Goal: Book appointment/travel/reservation

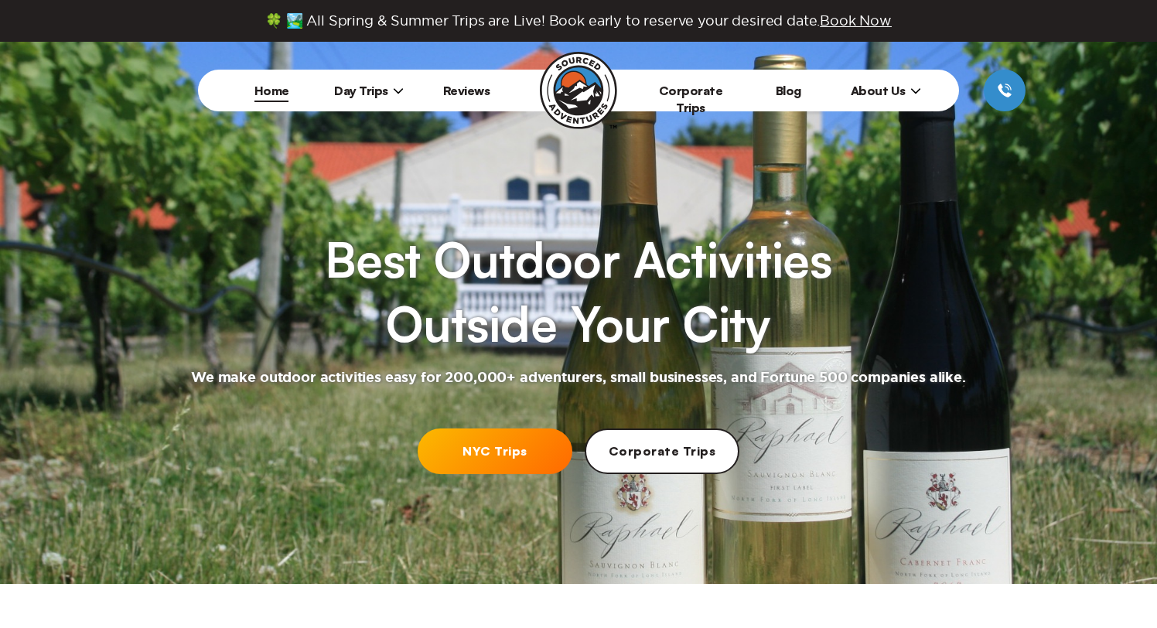
click at [498, 449] on link "NYC Trips" at bounding box center [495, 451] width 155 height 46
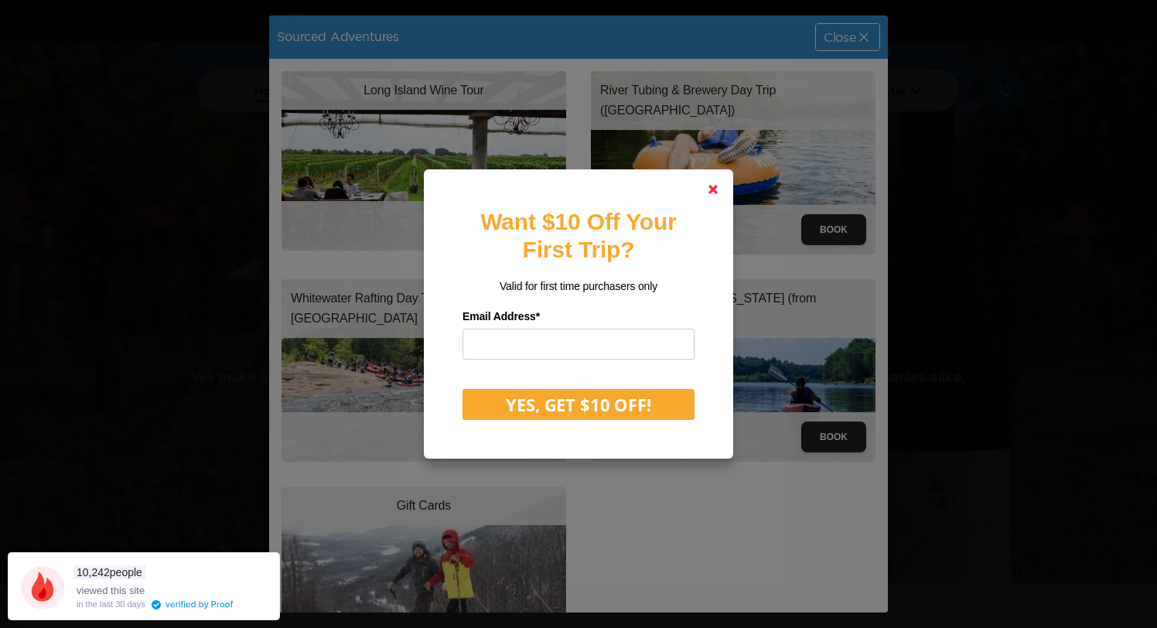
click at [711, 192] on polygon at bounding box center [712, 189] width 9 height 9
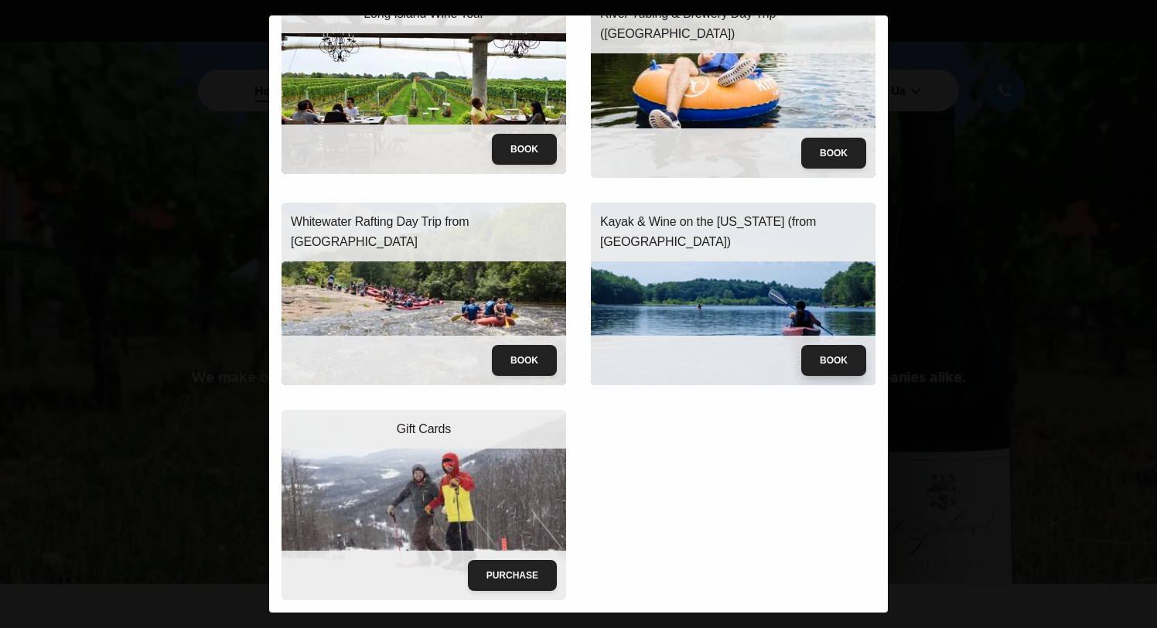
scroll to position [77, 0]
click at [827, 361] on button "Book" at bounding box center [833, 360] width 65 height 31
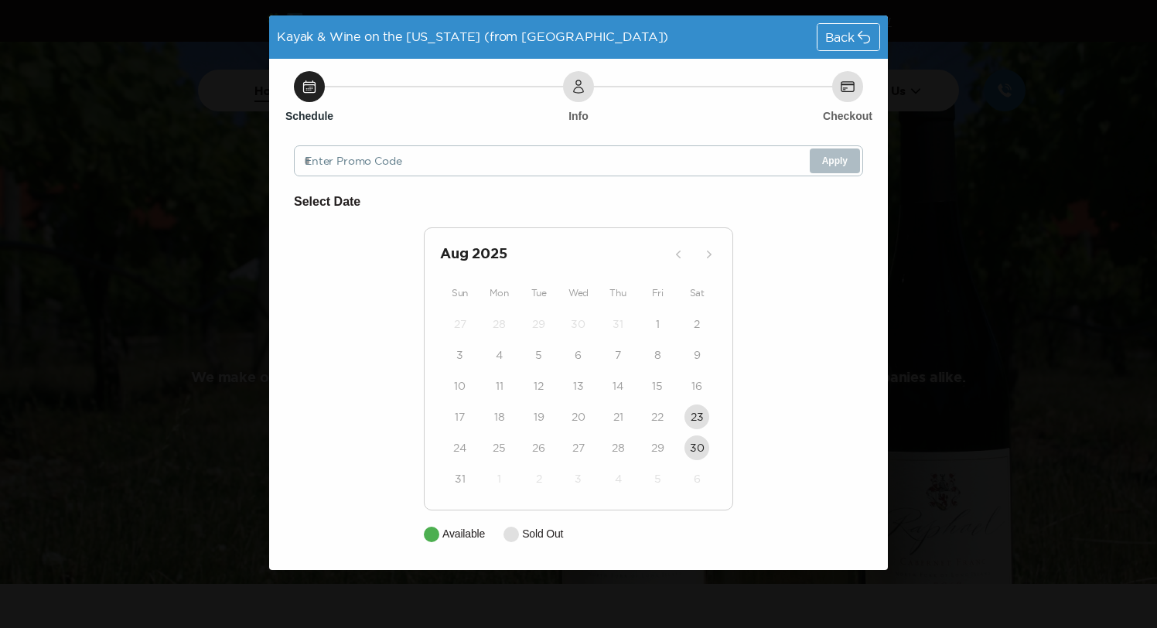
click at [830, 33] on span "Back" at bounding box center [839, 37] width 29 height 12
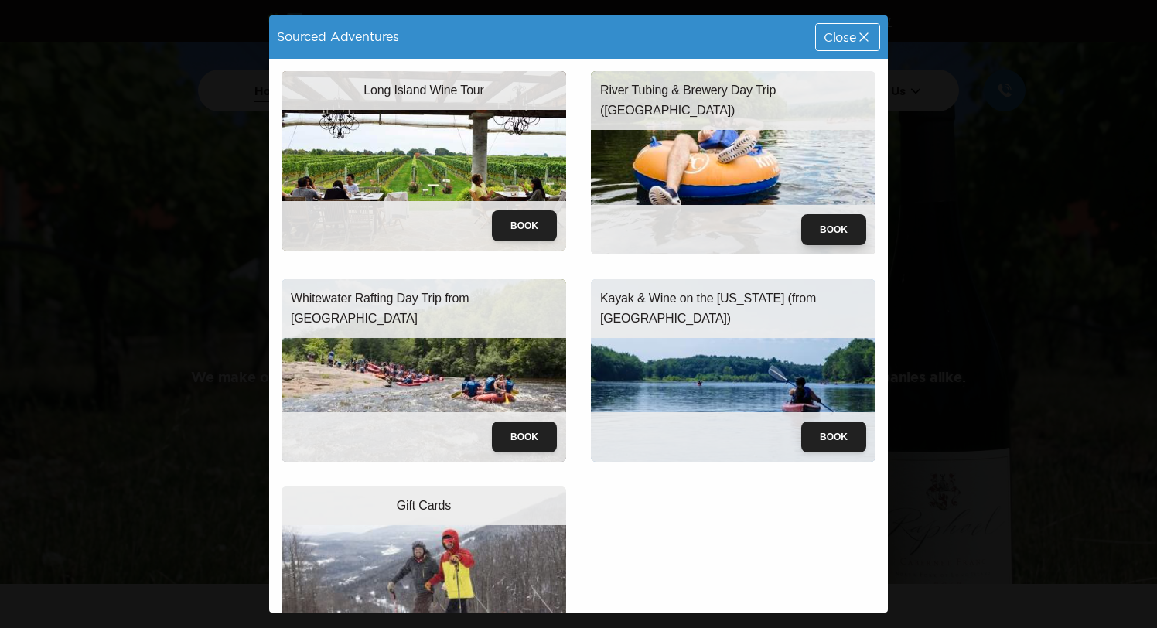
click at [839, 223] on button "Book" at bounding box center [833, 229] width 65 height 31
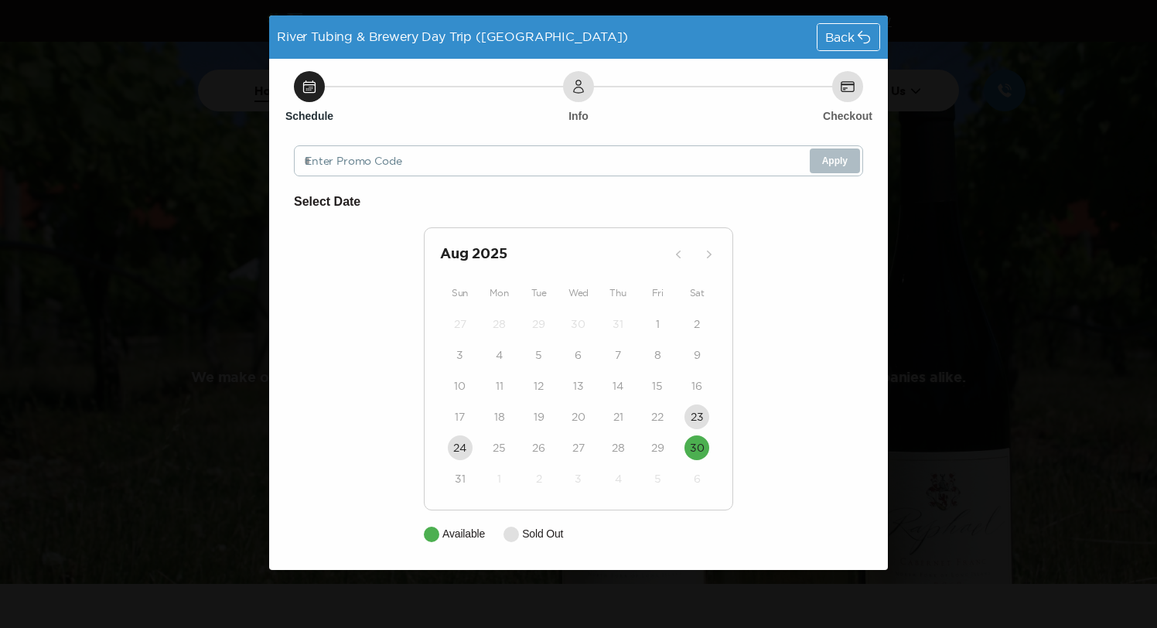
click at [865, 30] on icon at bounding box center [863, 36] width 15 height 15
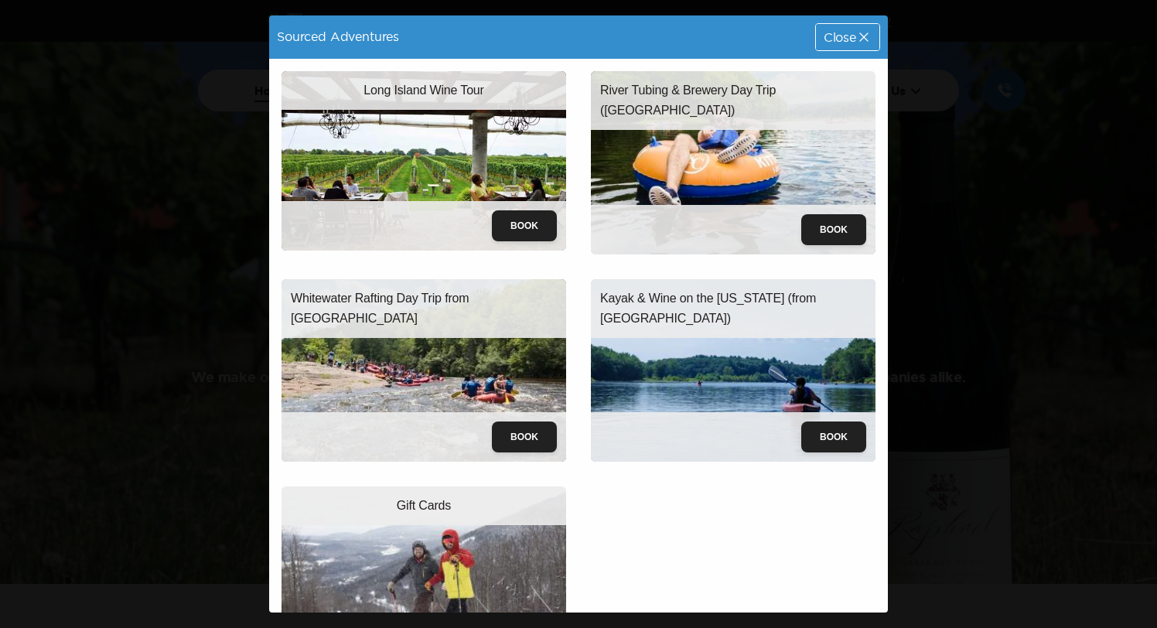
click at [847, 32] on span "Close" at bounding box center [839, 37] width 32 height 12
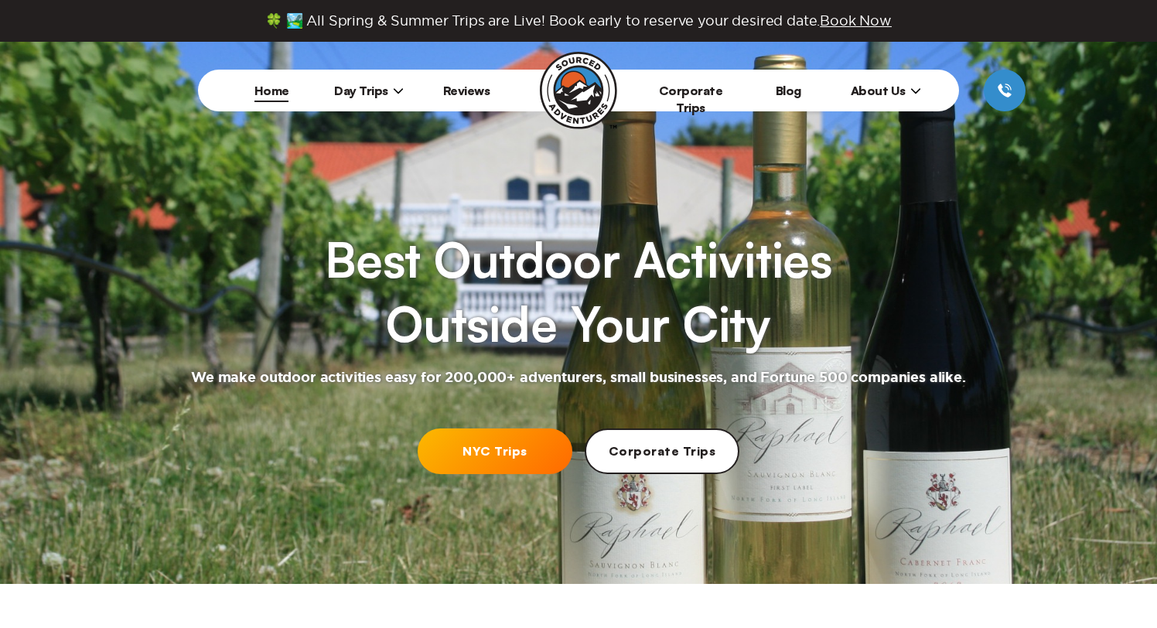
click at [394, 89] on icon at bounding box center [398, 90] width 9 height 5
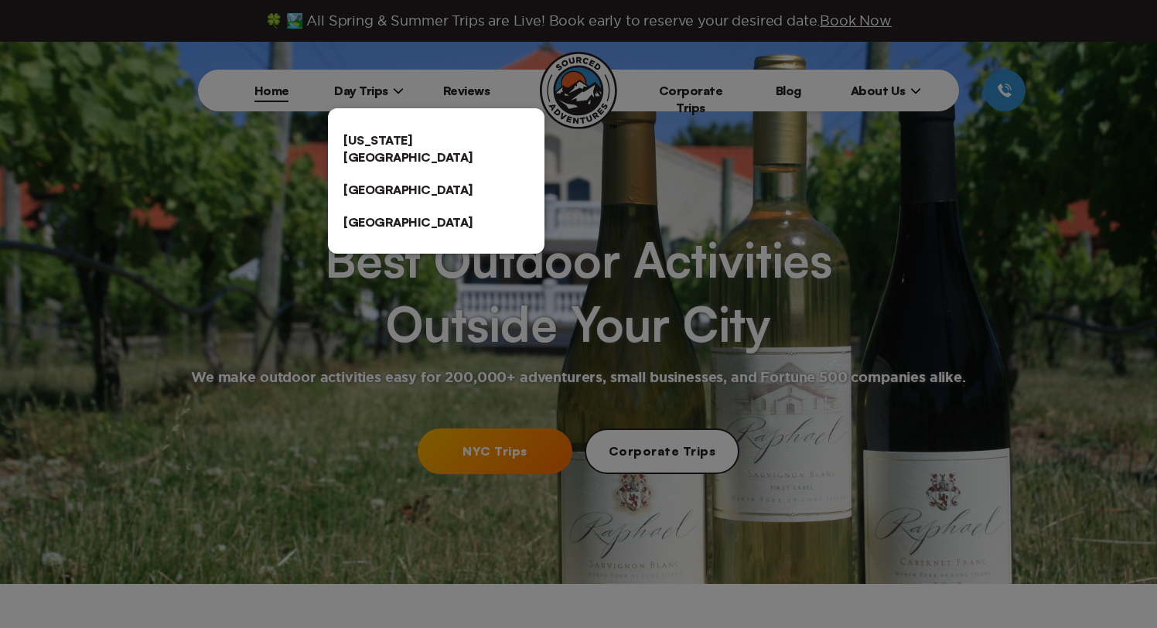
click at [387, 133] on link "[US_STATE][GEOGRAPHIC_DATA]" at bounding box center [436, 148] width 216 height 49
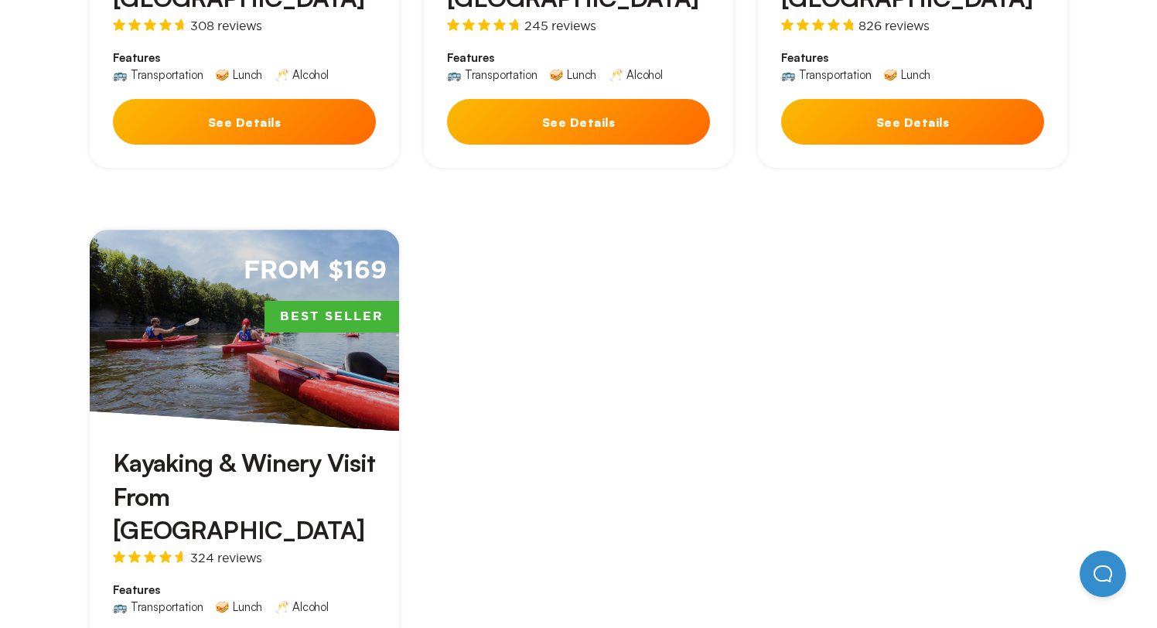
scroll to position [871, 0]
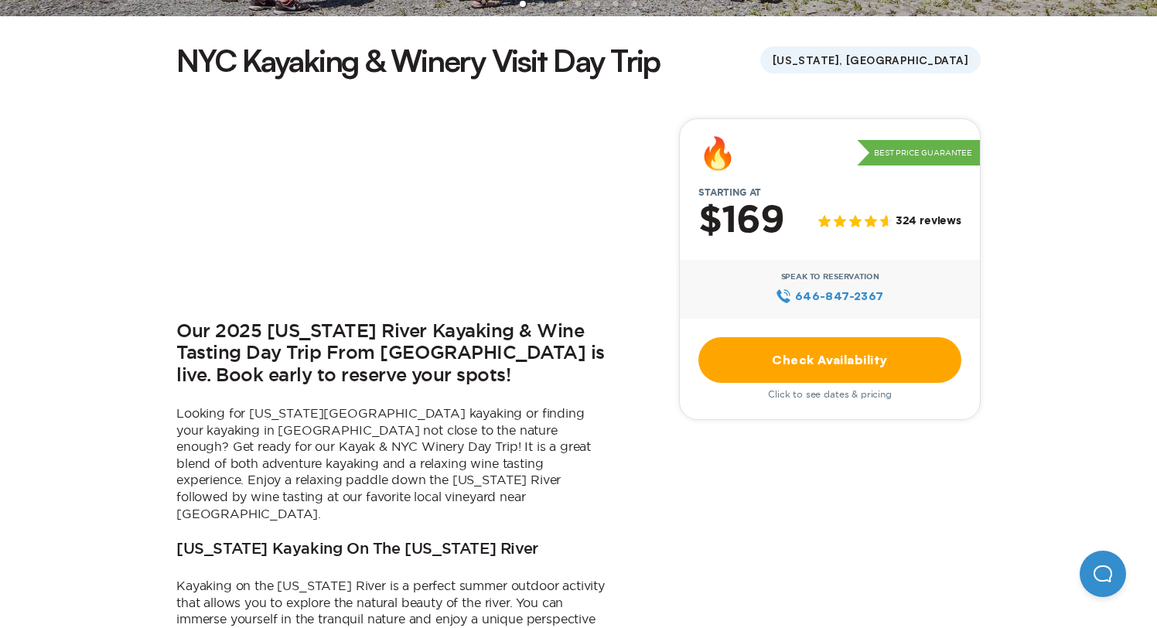
scroll to position [465, 0]
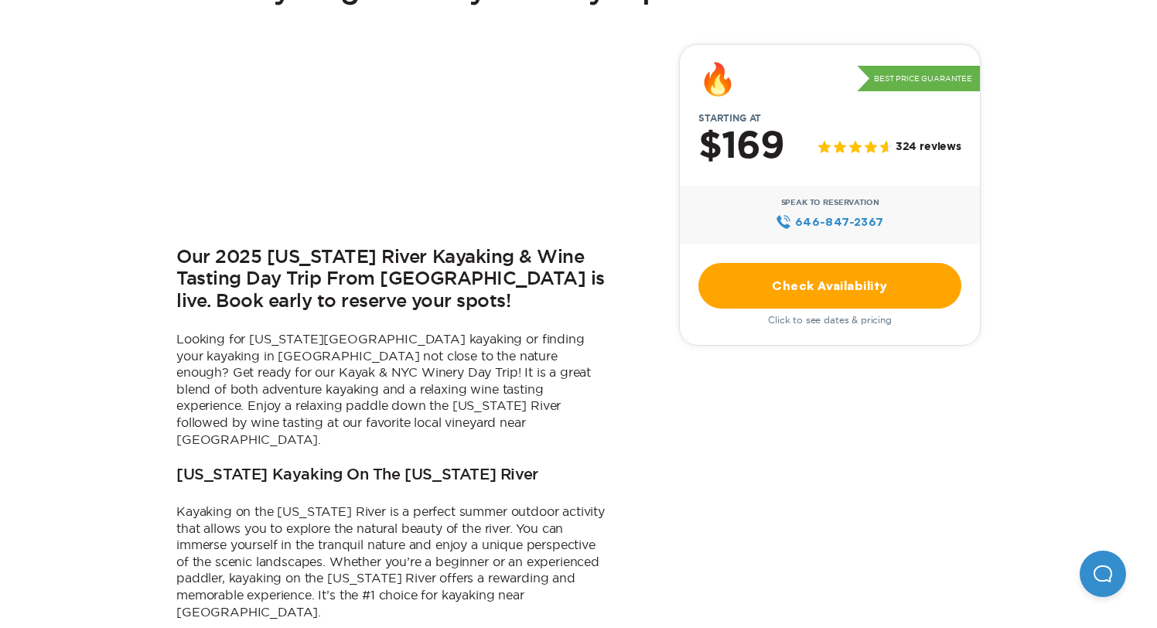
click at [772, 289] on link "Check Availability" at bounding box center [829, 286] width 263 height 46
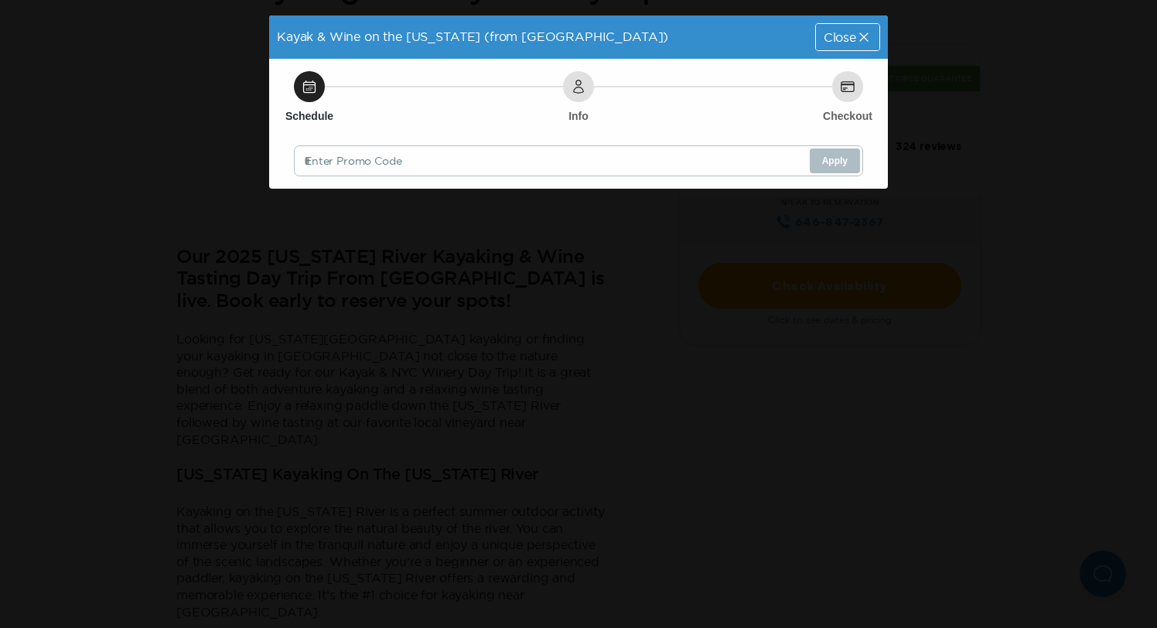
scroll to position [0, 0]
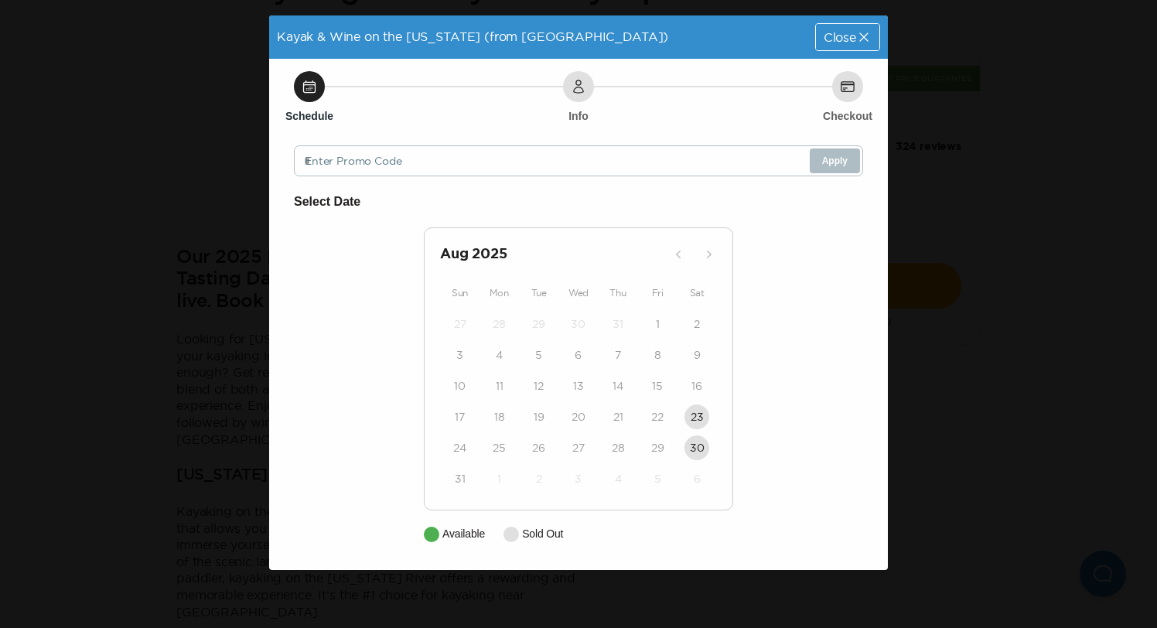
click at [847, 29] on div "Close" at bounding box center [847, 37] width 63 height 26
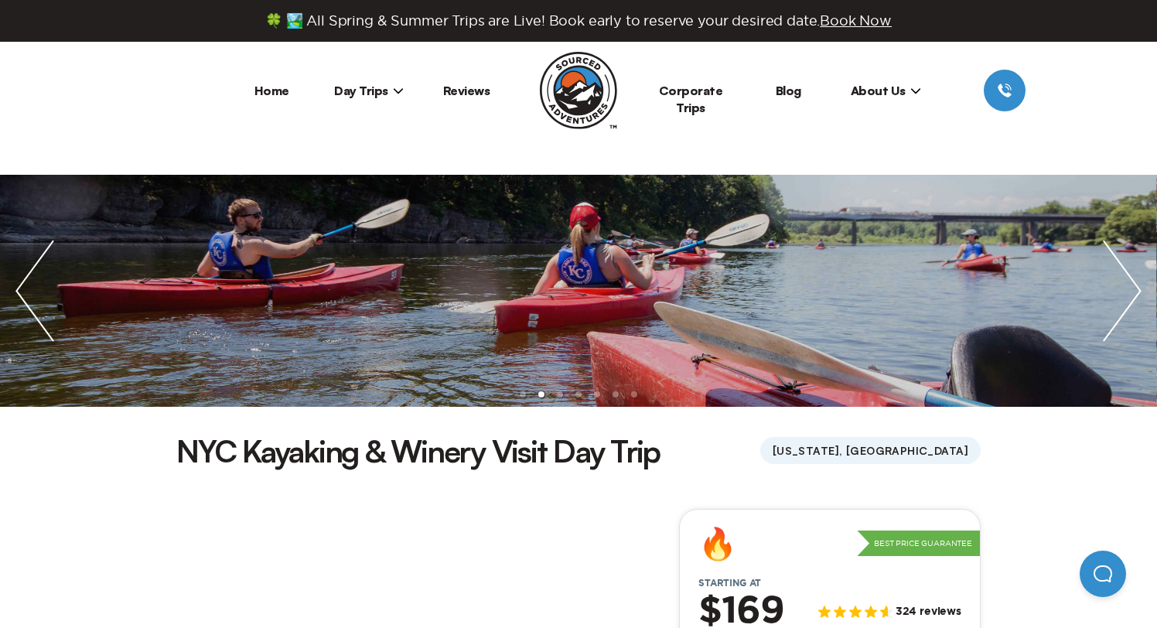
scroll to position [465, 0]
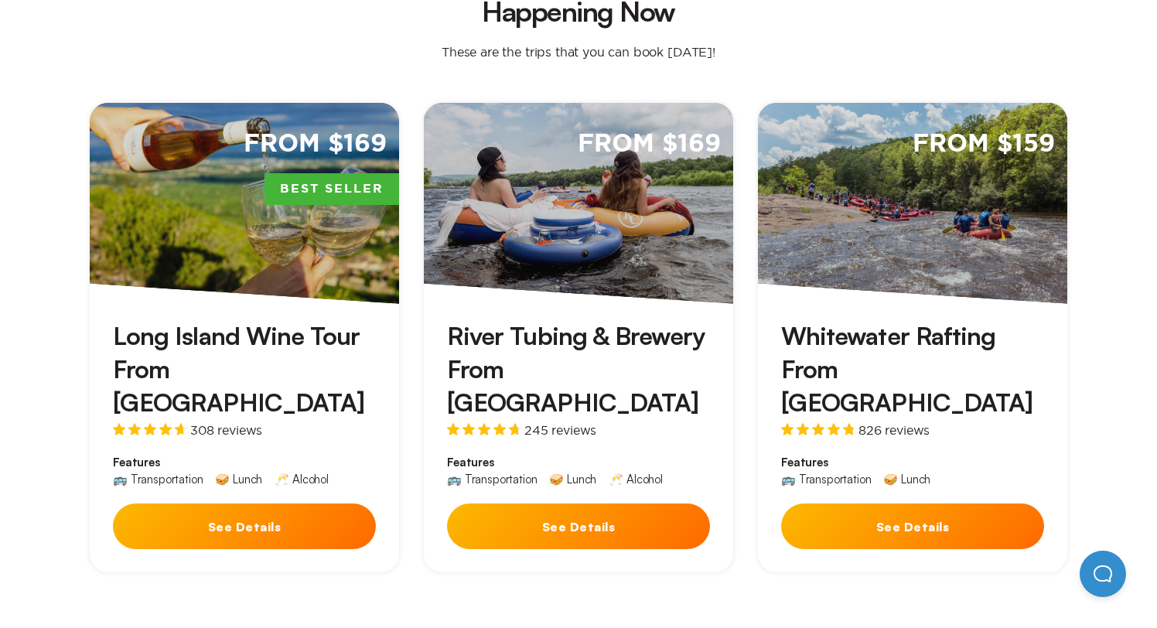
scroll to position [871, 0]
